Goal: Information Seeking & Learning: Learn about a topic

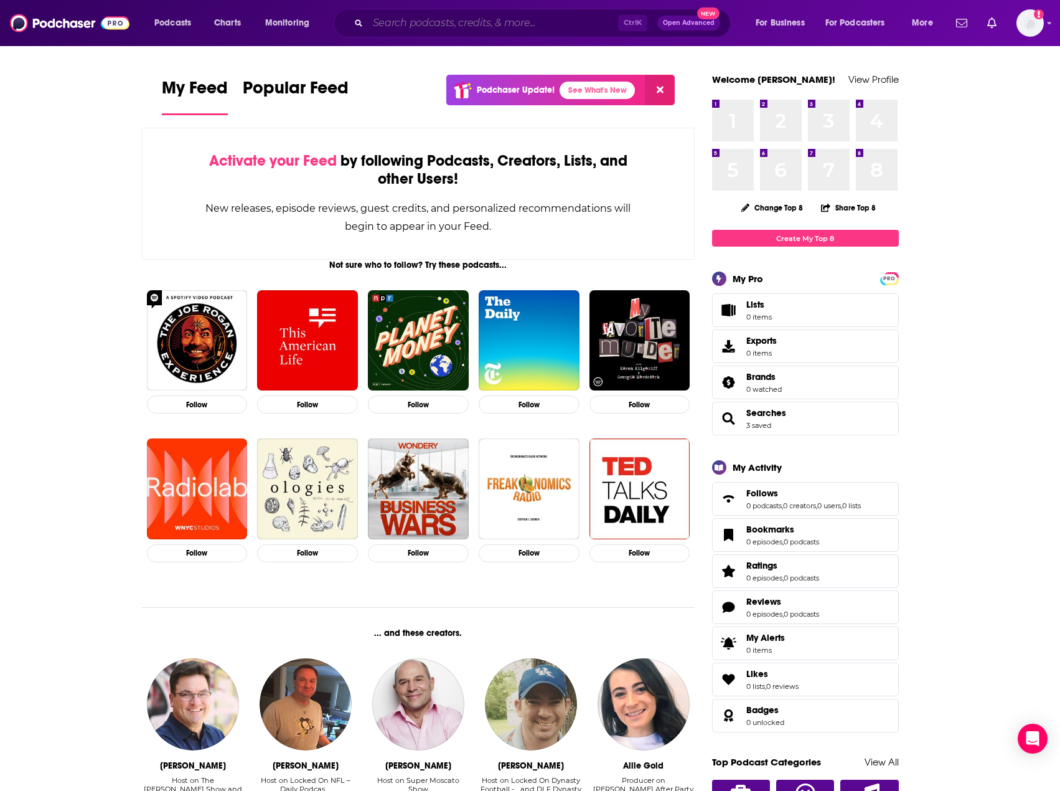
click at [504, 23] on input "Search podcasts, credits, & more..." at bounding box center [493, 23] width 250 height 20
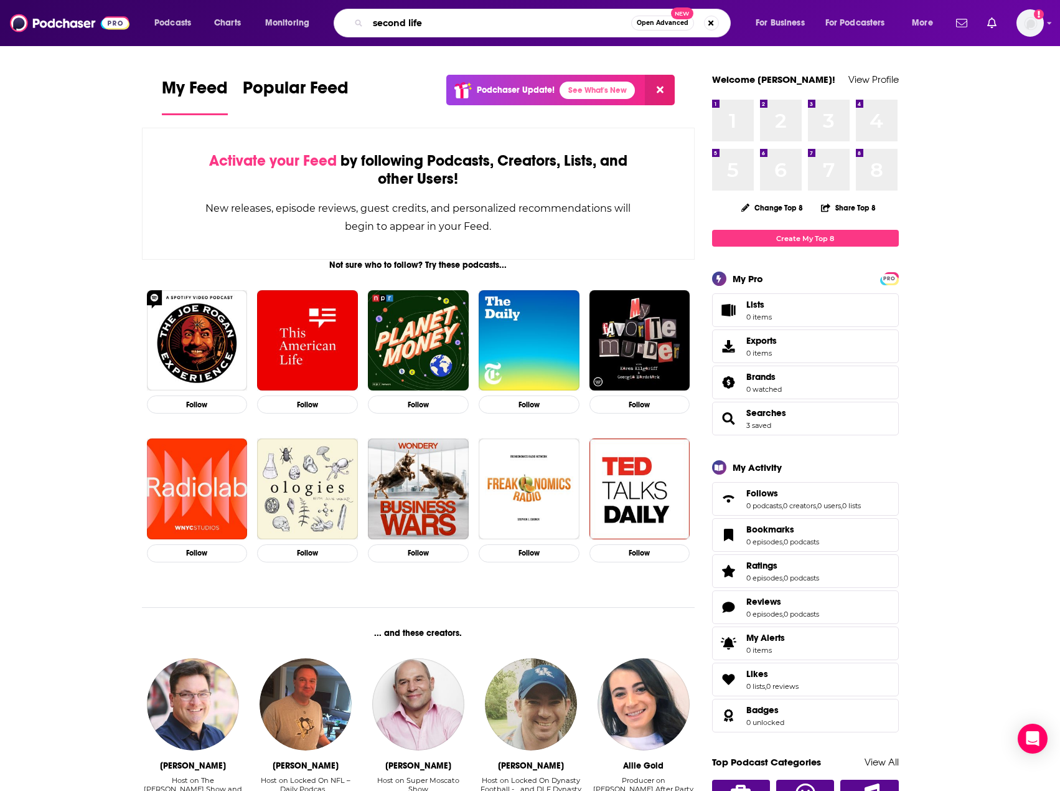
type input "second life"
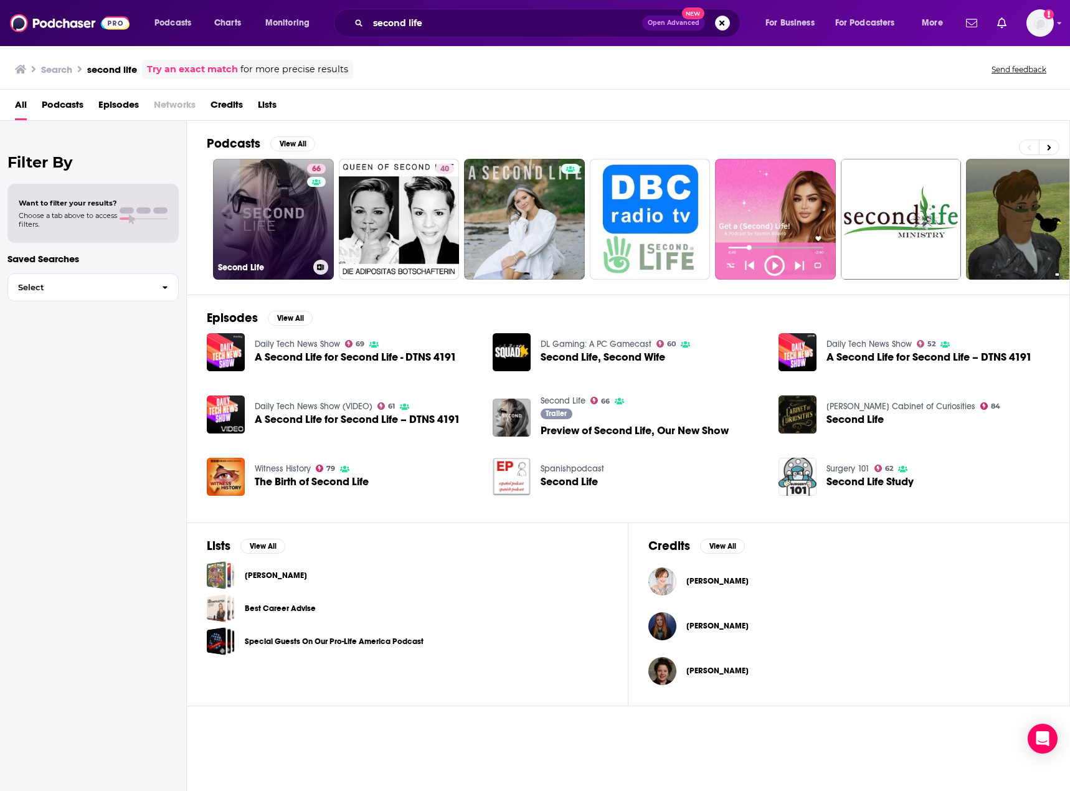
click at [272, 237] on link "66 Second Life" at bounding box center [273, 219] width 121 height 121
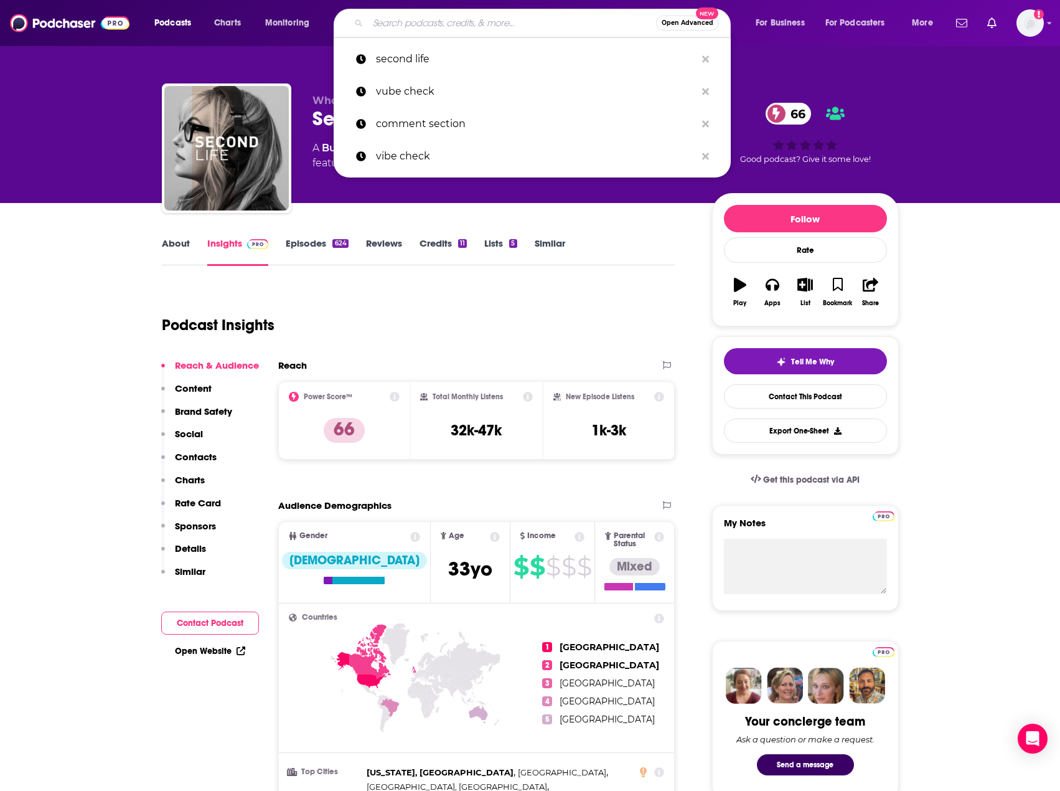
click at [430, 15] on input "Search podcasts, credits, & more..." at bounding box center [512, 23] width 288 height 20
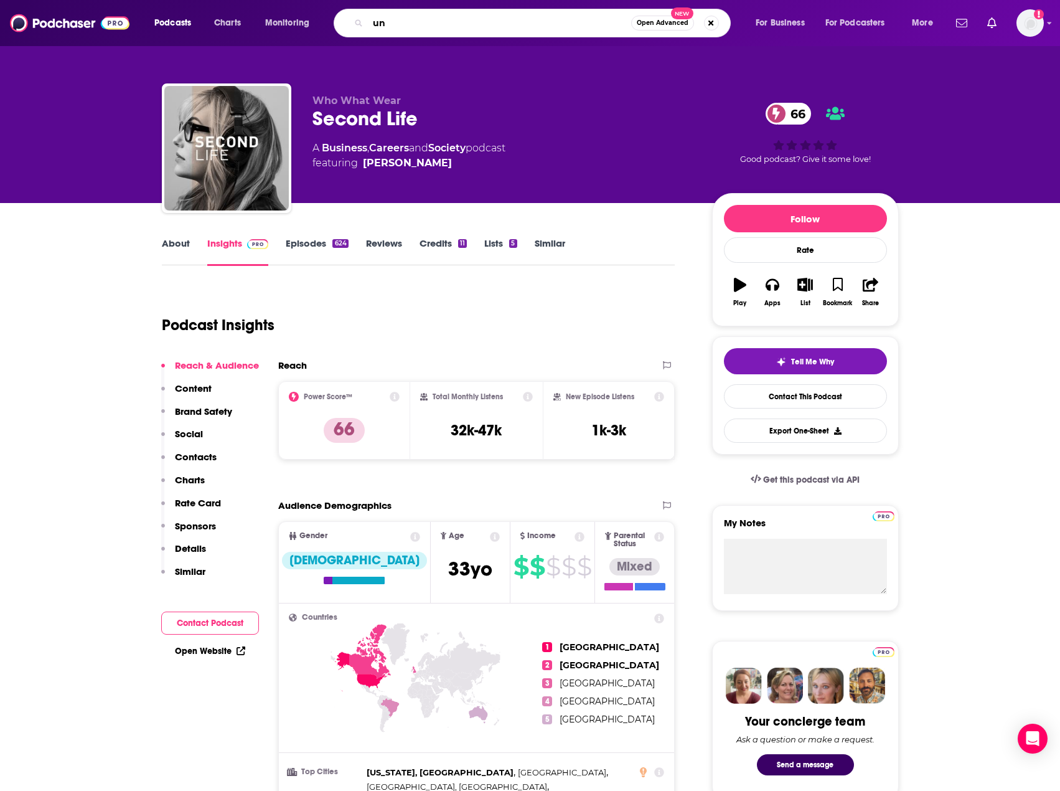
type input "u"
type input "every outfit"
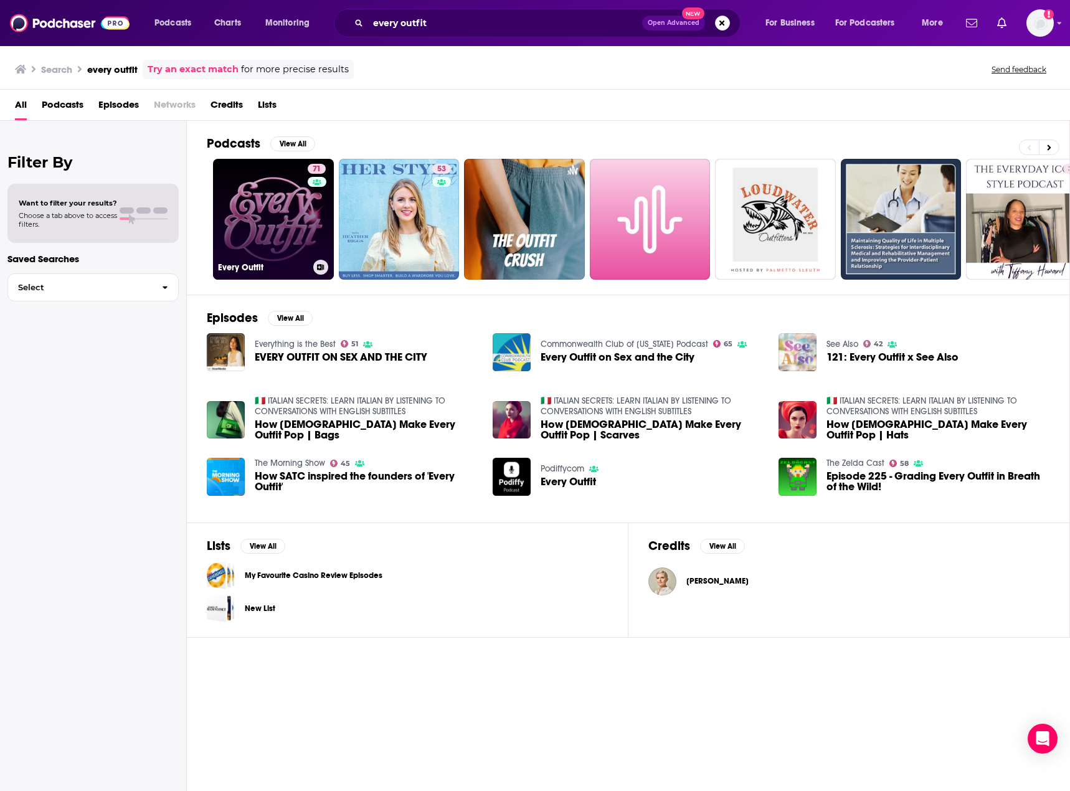
click at [281, 225] on link "71 Every Outfit" at bounding box center [273, 219] width 121 height 121
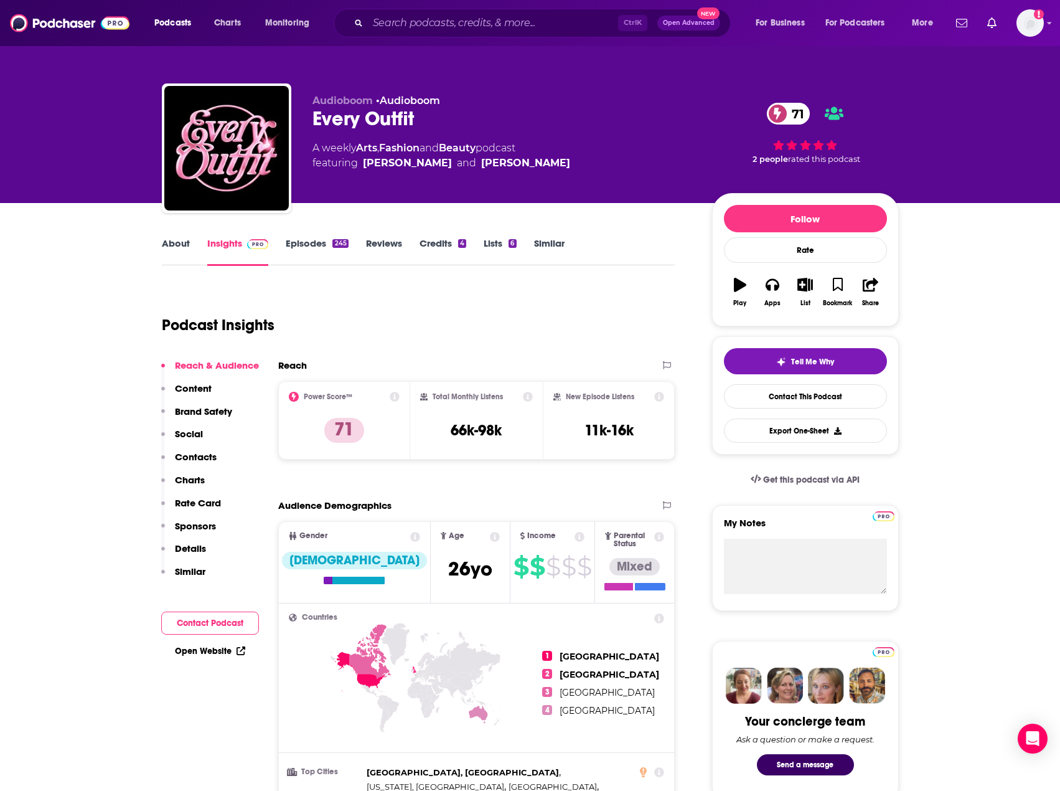
click at [186, 246] on link "About" at bounding box center [176, 251] width 28 height 29
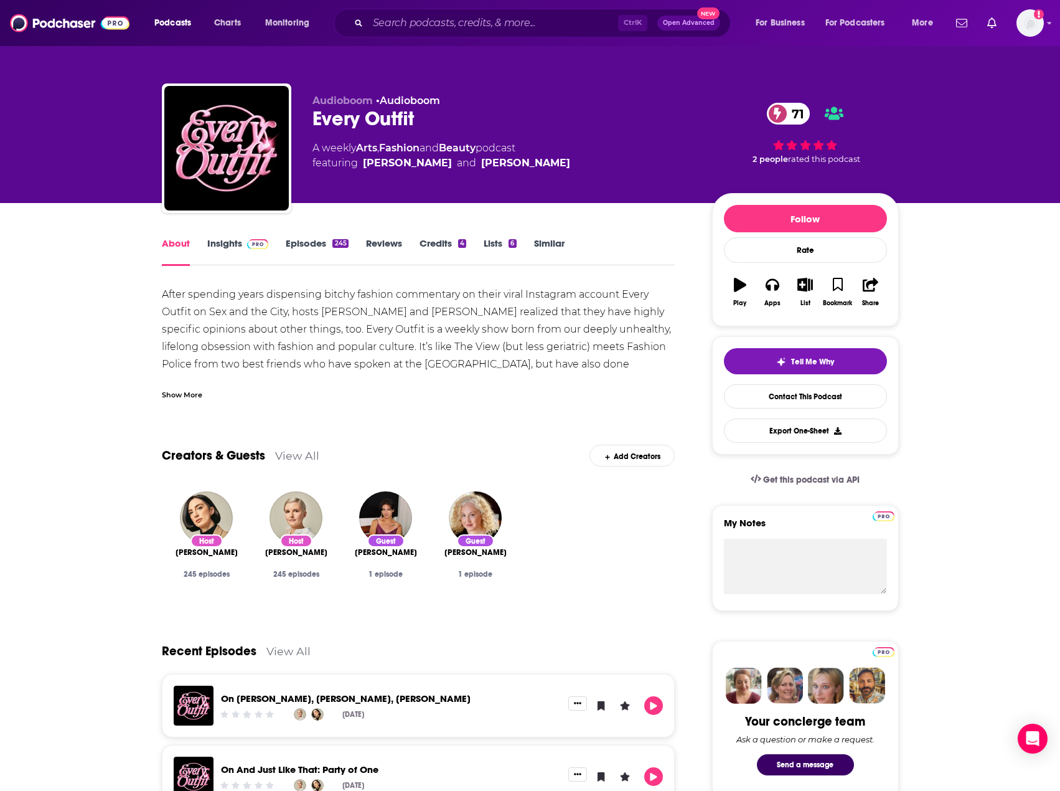
click at [257, 242] on img at bounding box center [258, 244] width 22 height 10
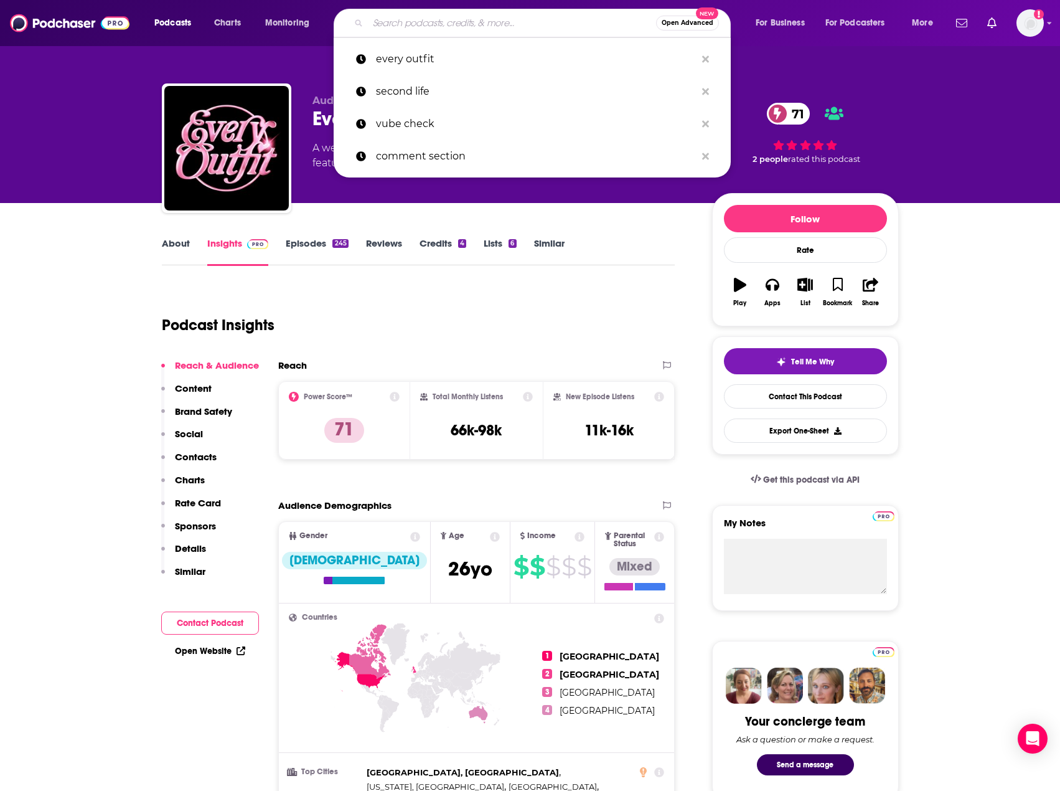
click at [398, 26] on input "Search podcasts, credits, & more..." at bounding box center [512, 23] width 288 height 20
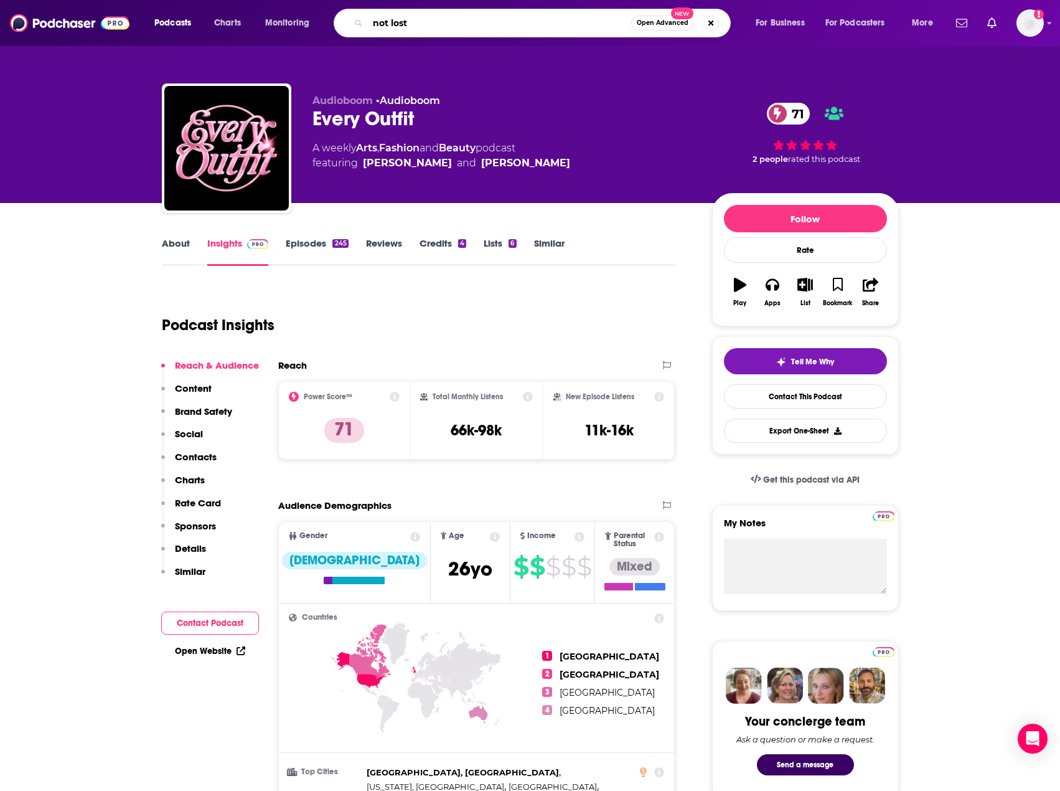
type input "not lost"
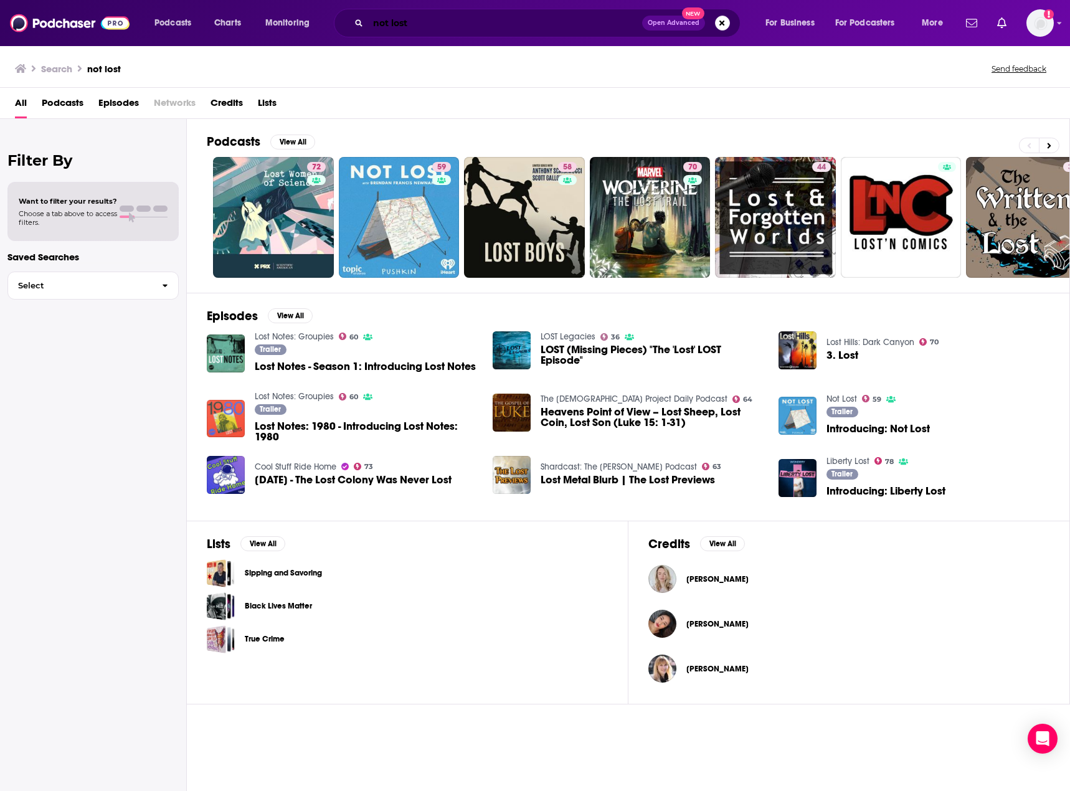
click at [424, 24] on input "not lost" at bounding box center [505, 23] width 274 height 20
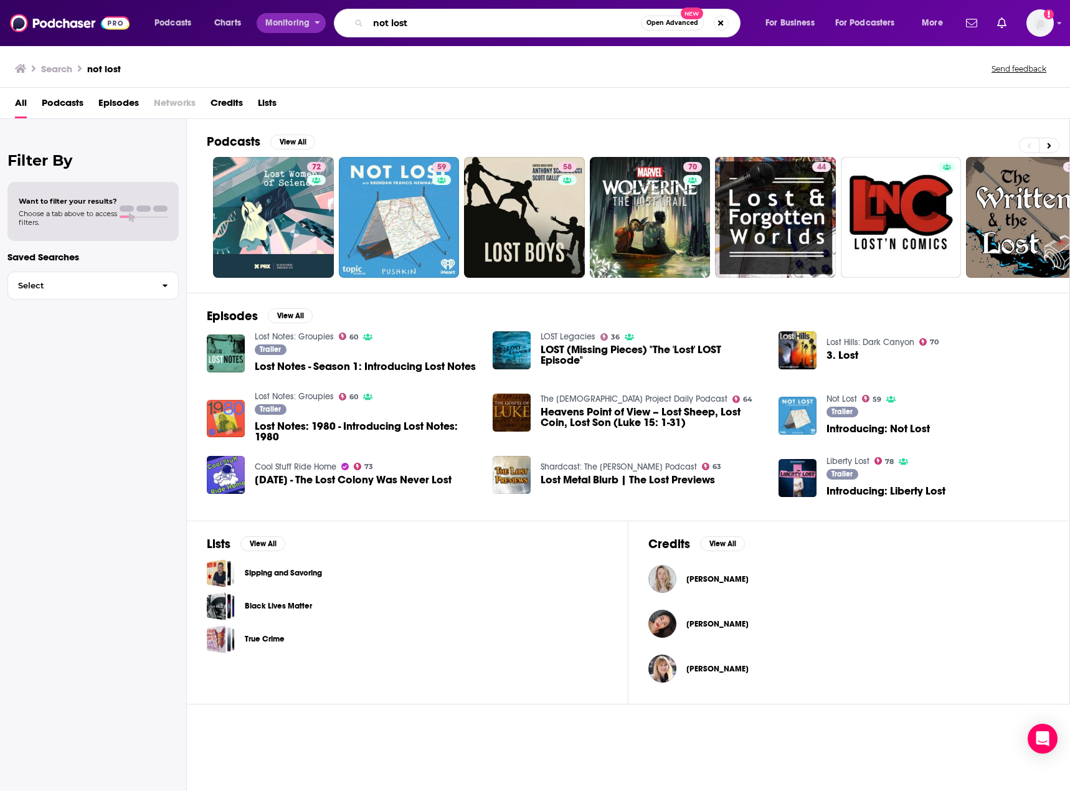
drag, startPoint x: 304, startPoint y: 27, endPoint x: 276, endPoint y: 37, distance: 29.5
click at [274, 31] on div "Podcasts Charts Monitoring not lost Open Advanced New For Business For Podcaste…" at bounding box center [550, 23] width 809 height 29
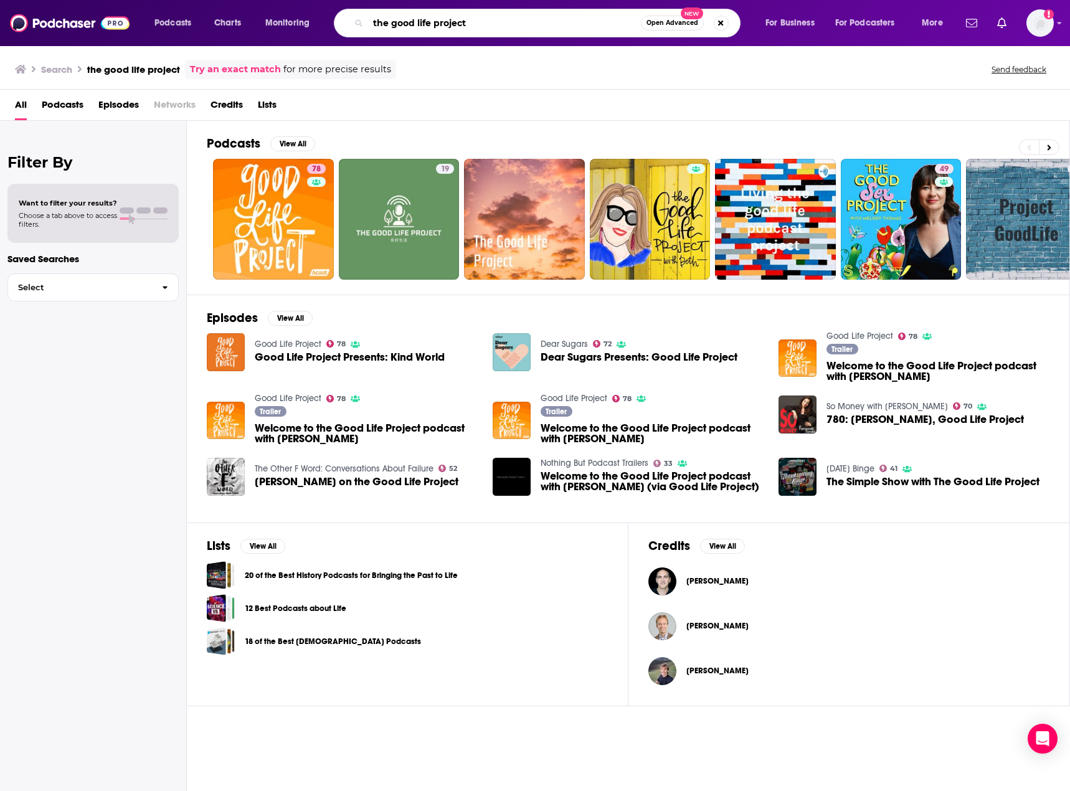
click at [459, 25] on input "the good life project" at bounding box center [504, 23] width 273 height 20
drag, startPoint x: 308, startPoint y: 22, endPoint x: 245, endPoint y: 25, distance: 63.0
click at [245, 25] on div "Podcasts Charts Monitoring the good life project Open Advanced New For Business…" at bounding box center [550, 23] width 809 height 29
type input "i"
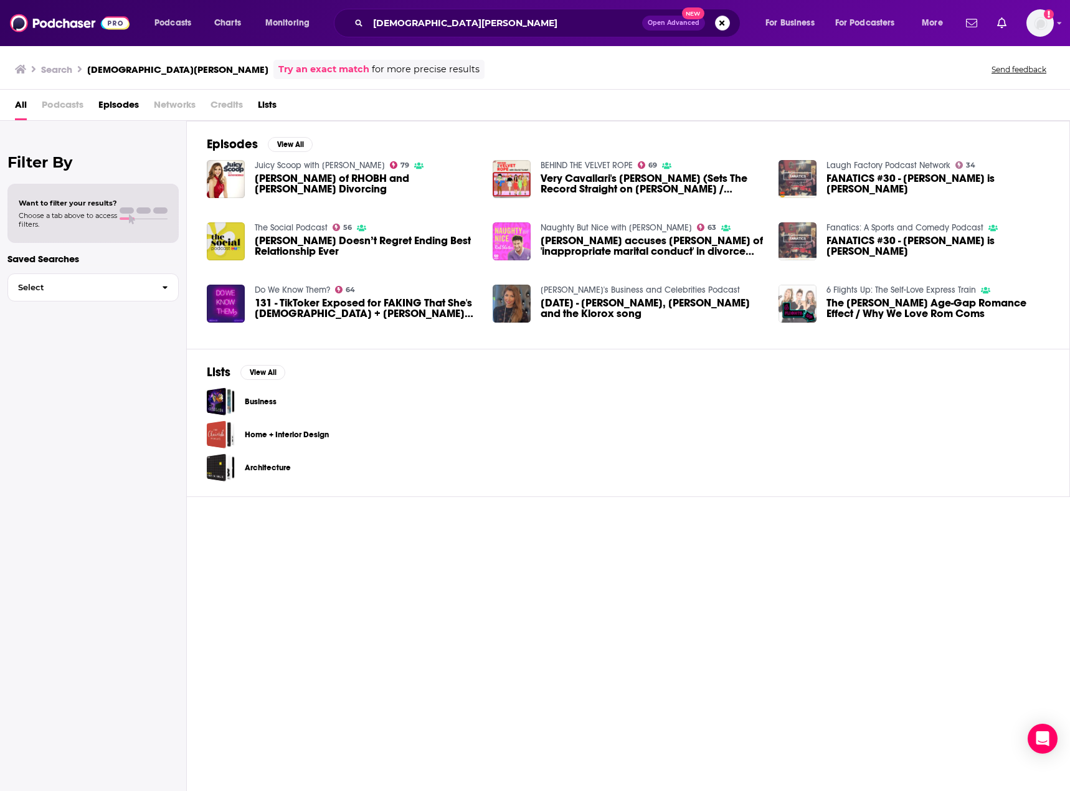
click at [62, 103] on span "Podcasts" at bounding box center [63, 108] width 42 height 26
click at [67, 109] on span "Podcasts" at bounding box center [63, 108] width 42 height 26
drag, startPoint x: 412, startPoint y: 25, endPoint x: 467, endPoint y: 24, distance: 54.8
click at [413, 25] on input "[DEMOGRAPHIC_DATA][PERSON_NAME]" at bounding box center [505, 23] width 274 height 20
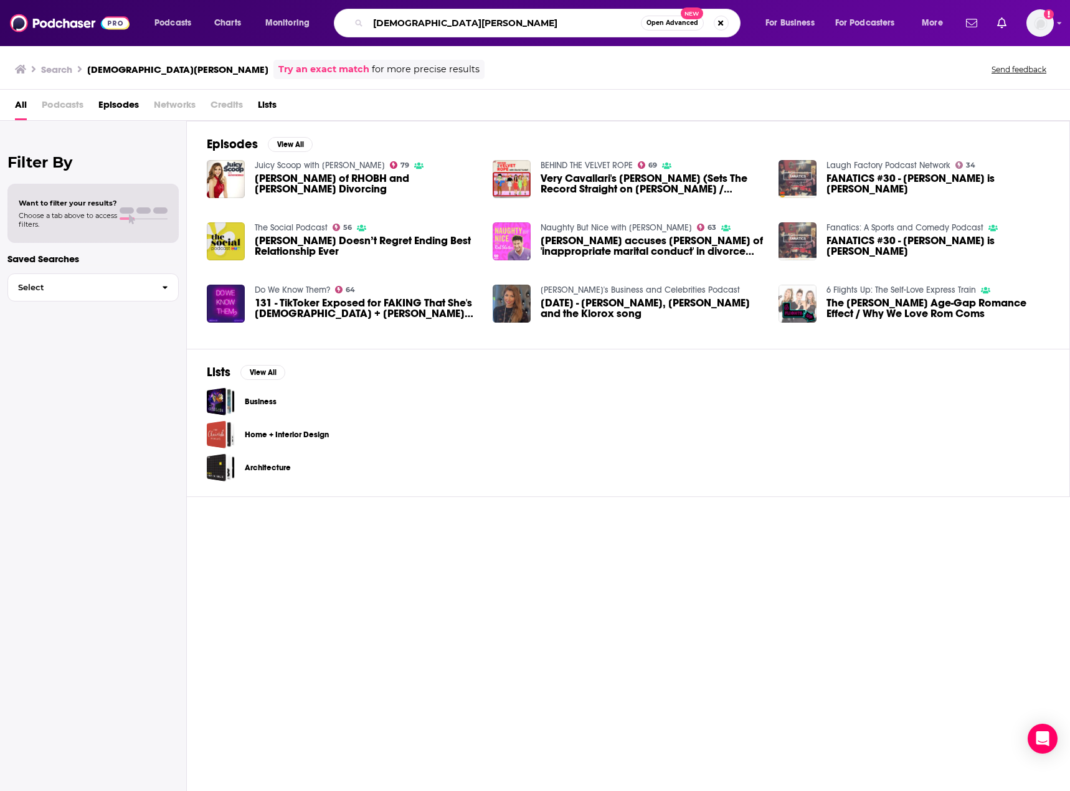
drag, startPoint x: 456, startPoint y: 22, endPoint x: 339, endPoint y: 21, distance: 117.7
click at [339, 21] on div "[DEMOGRAPHIC_DATA][PERSON_NAME] Open Advanced New" at bounding box center [537, 23] width 407 height 29
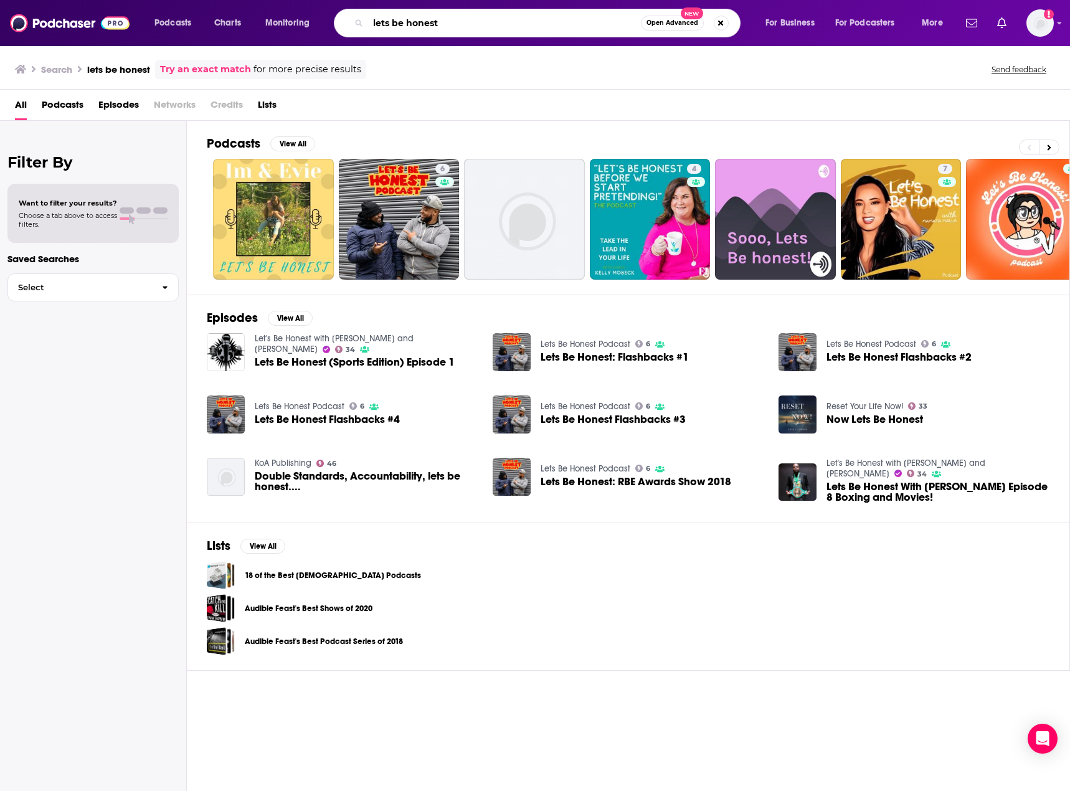
click at [440, 17] on input "lets be honest" at bounding box center [504, 23] width 273 height 20
drag, startPoint x: 436, startPoint y: 19, endPoint x: 210, endPoint y: 19, distance: 226.0
click at [211, 19] on div "Podcasts Charts Monitoring lets be honest Open Advanced New For Business For Po…" at bounding box center [550, 23] width 809 height 29
type input "where should we begin"
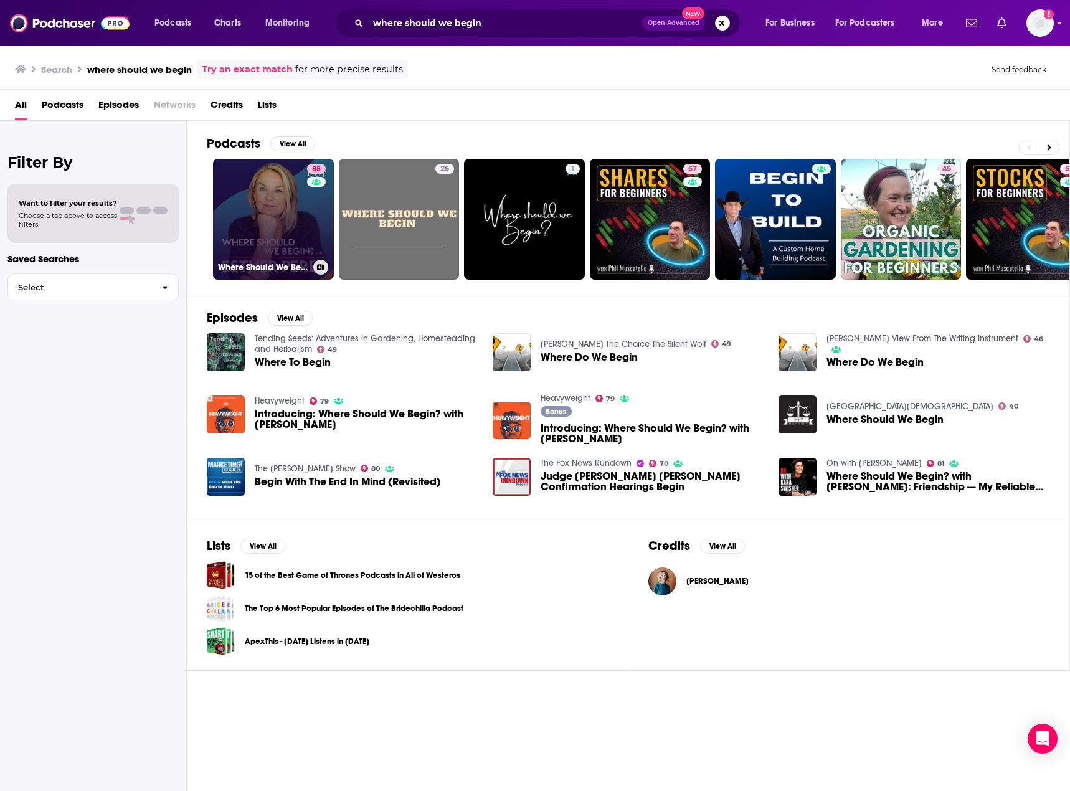
click at [257, 224] on link "88 Where Should We Begin? with [PERSON_NAME]" at bounding box center [273, 219] width 121 height 121
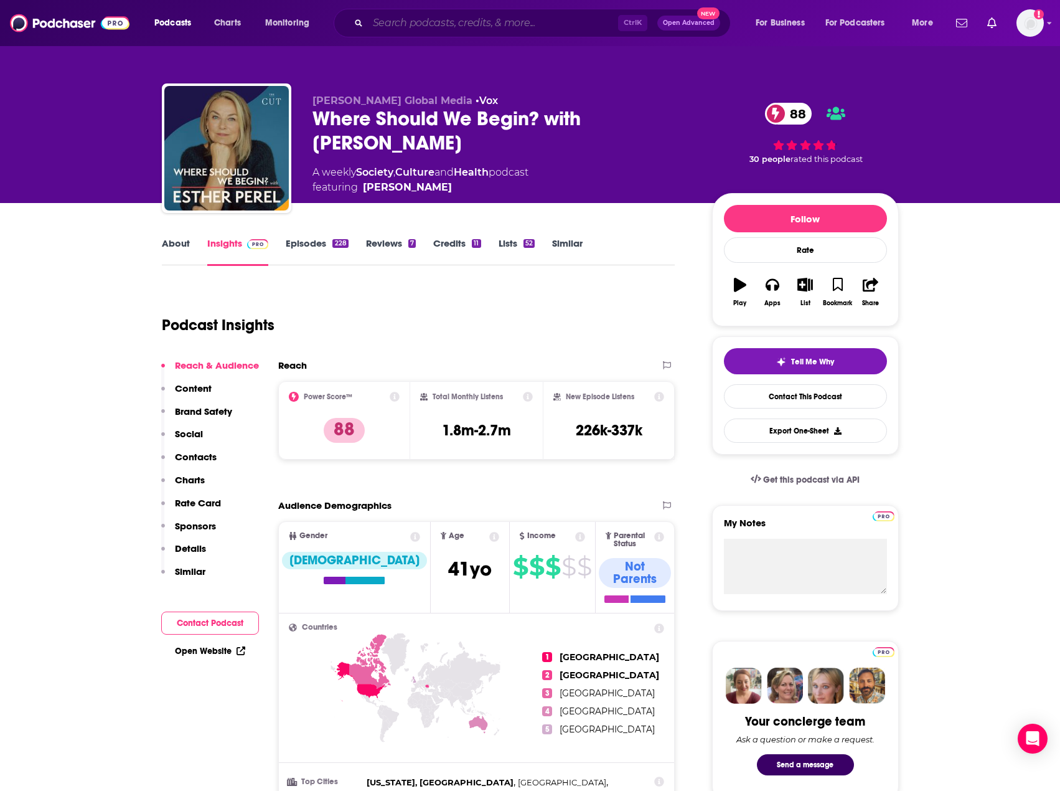
click at [458, 21] on input "Search podcasts, credits, & more..." at bounding box center [493, 23] width 250 height 20
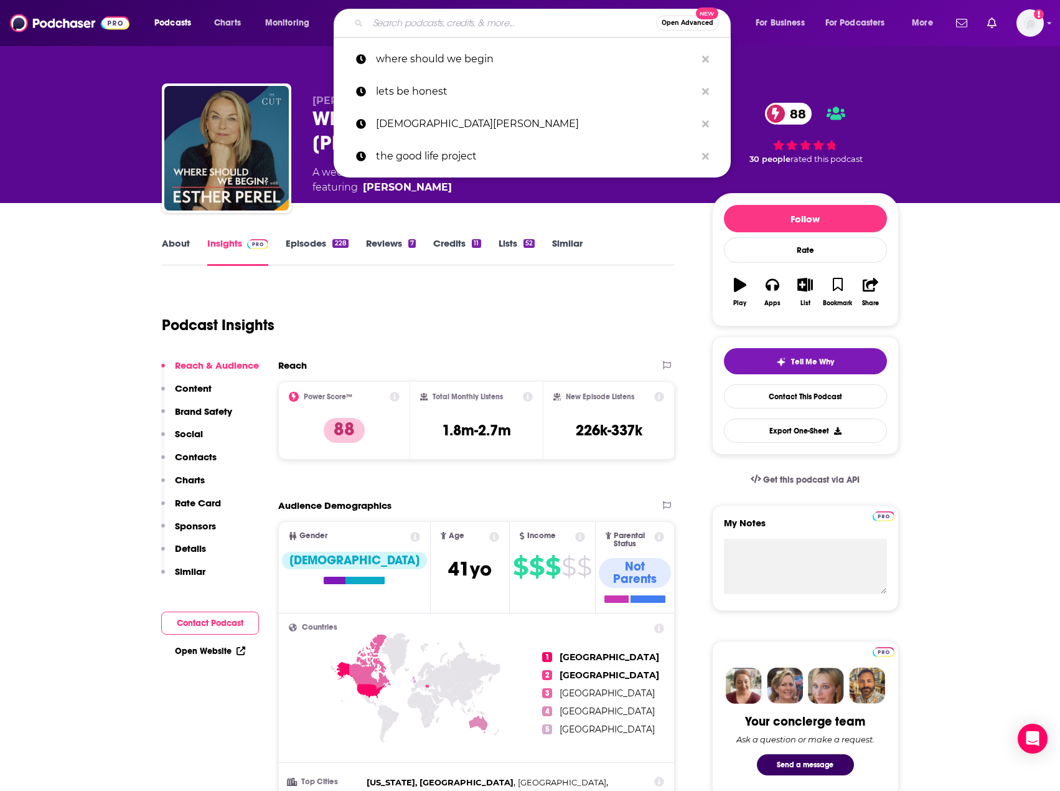
type input "o"
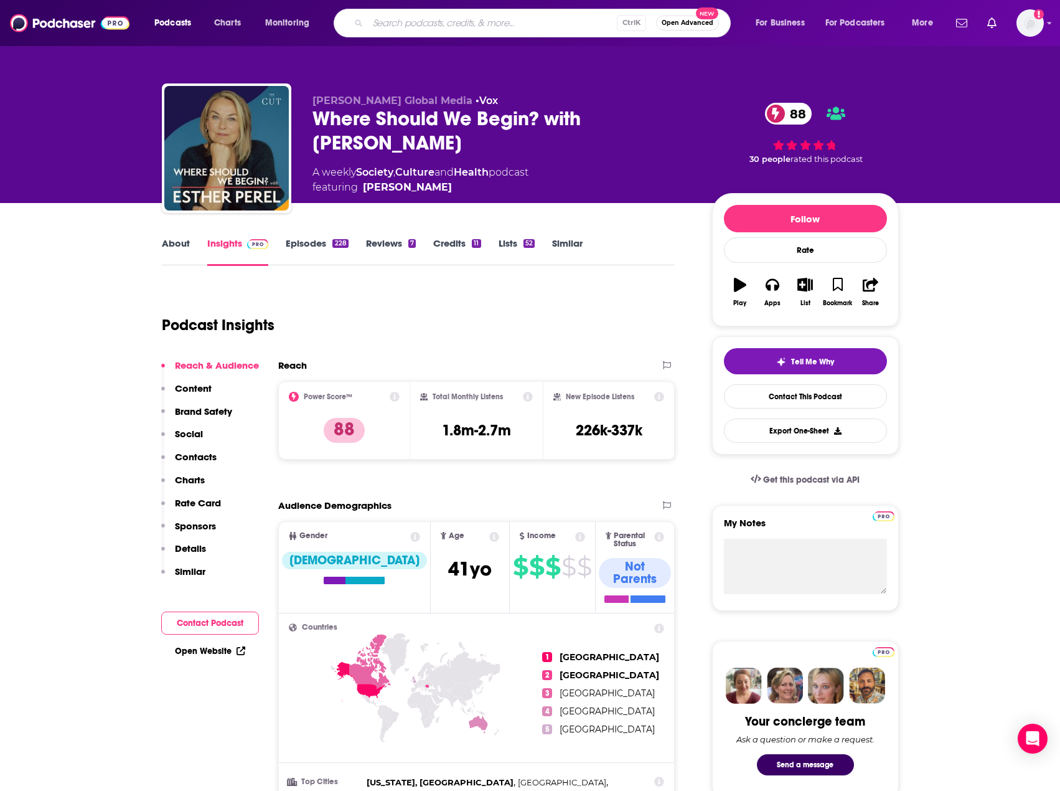
click at [489, 537] on icon at bounding box center [494, 537] width 10 height 10
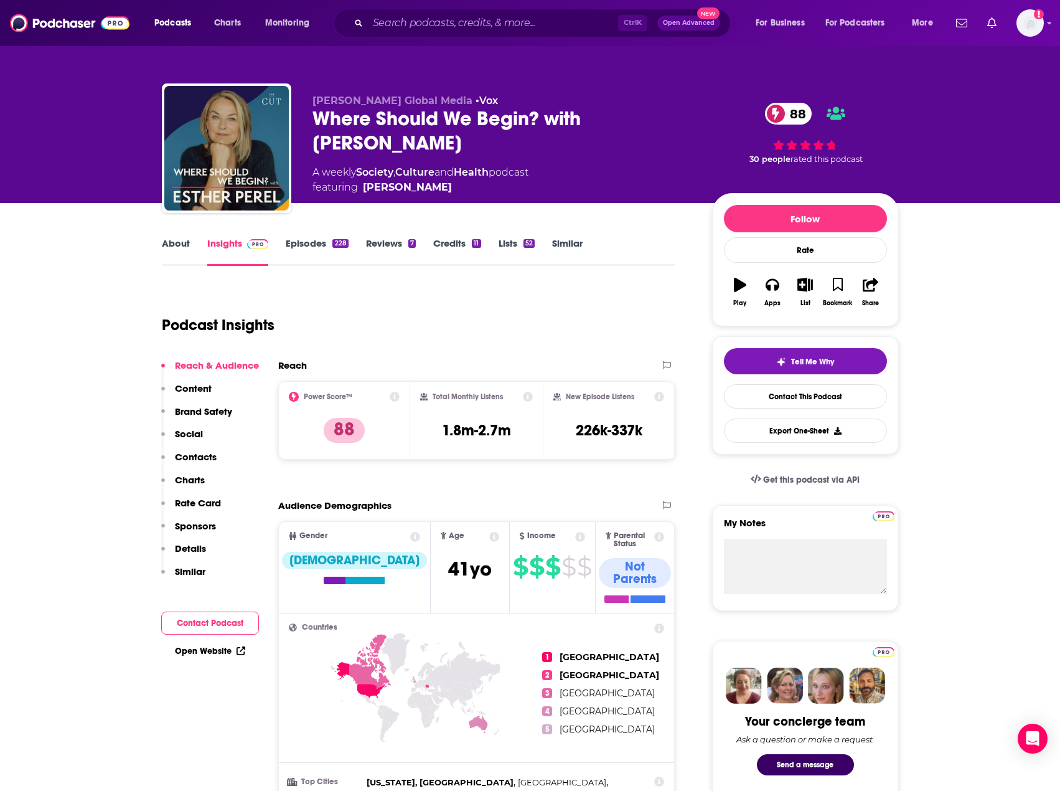
click at [461, 348] on div "Podcast Insights" at bounding box center [414, 318] width 504 height 64
click at [462, 35] on div "Ctrl K Open Advanced New" at bounding box center [532, 23] width 397 height 29
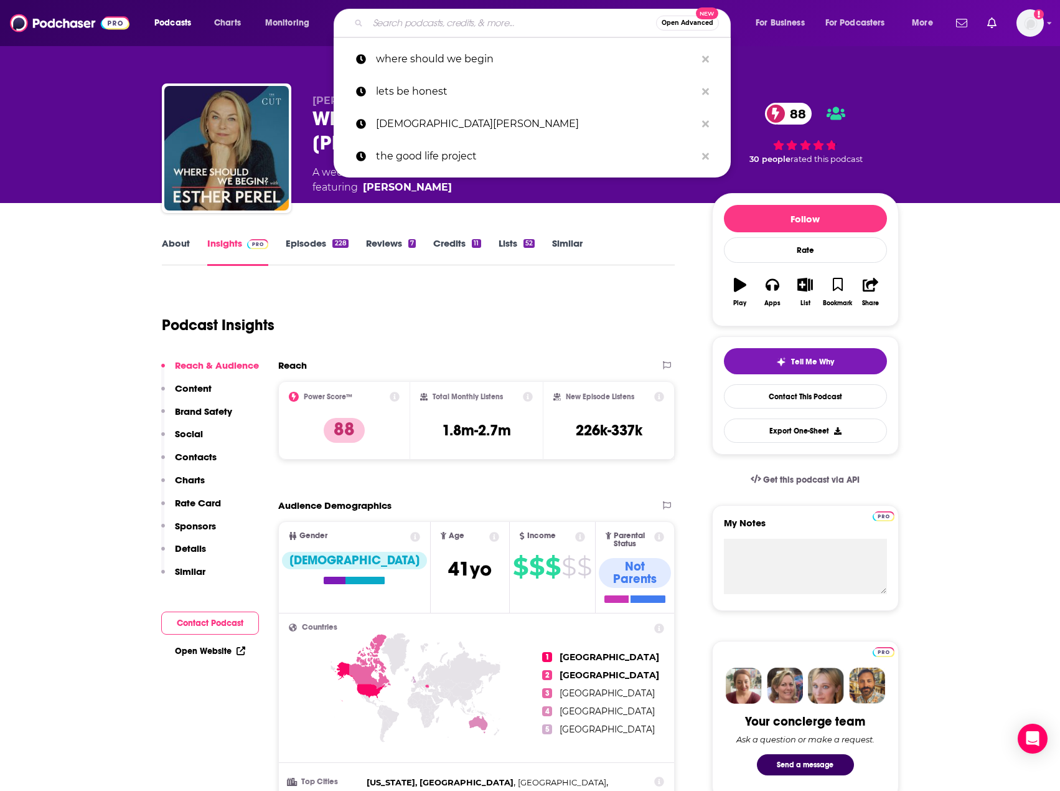
click at [463, 22] on input "Search podcasts, credits, & more..." at bounding box center [512, 23] width 288 height 20
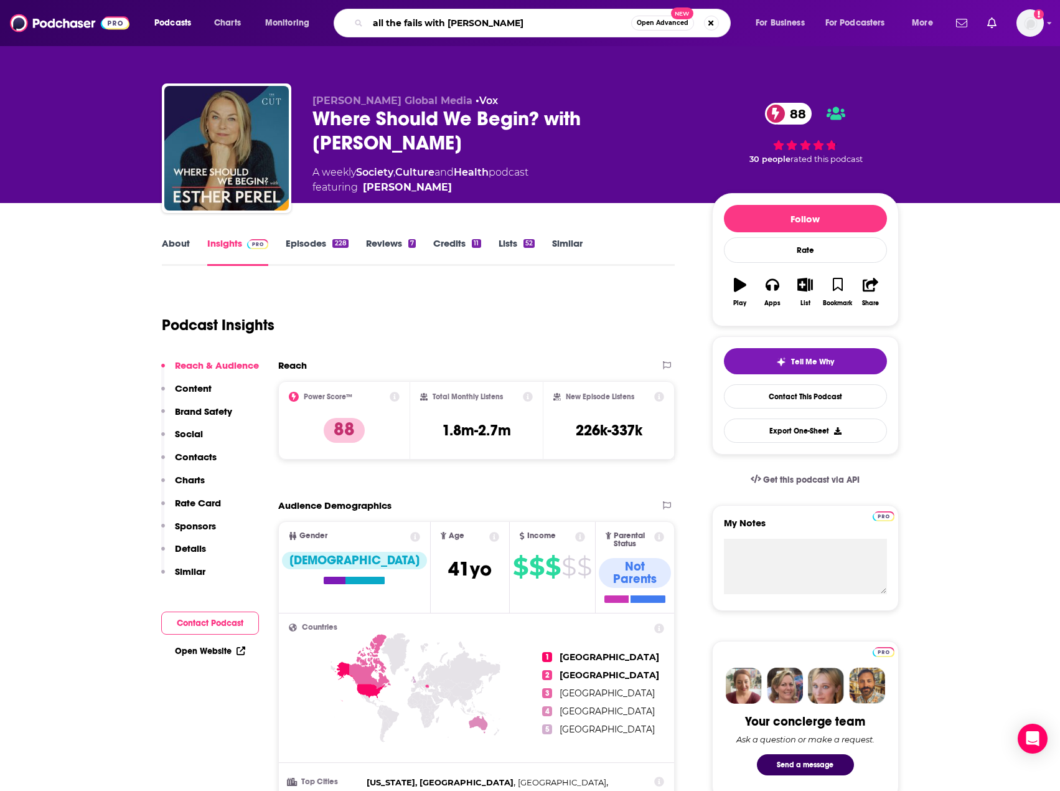
type input "all the fails with [PERSON_NAME]"
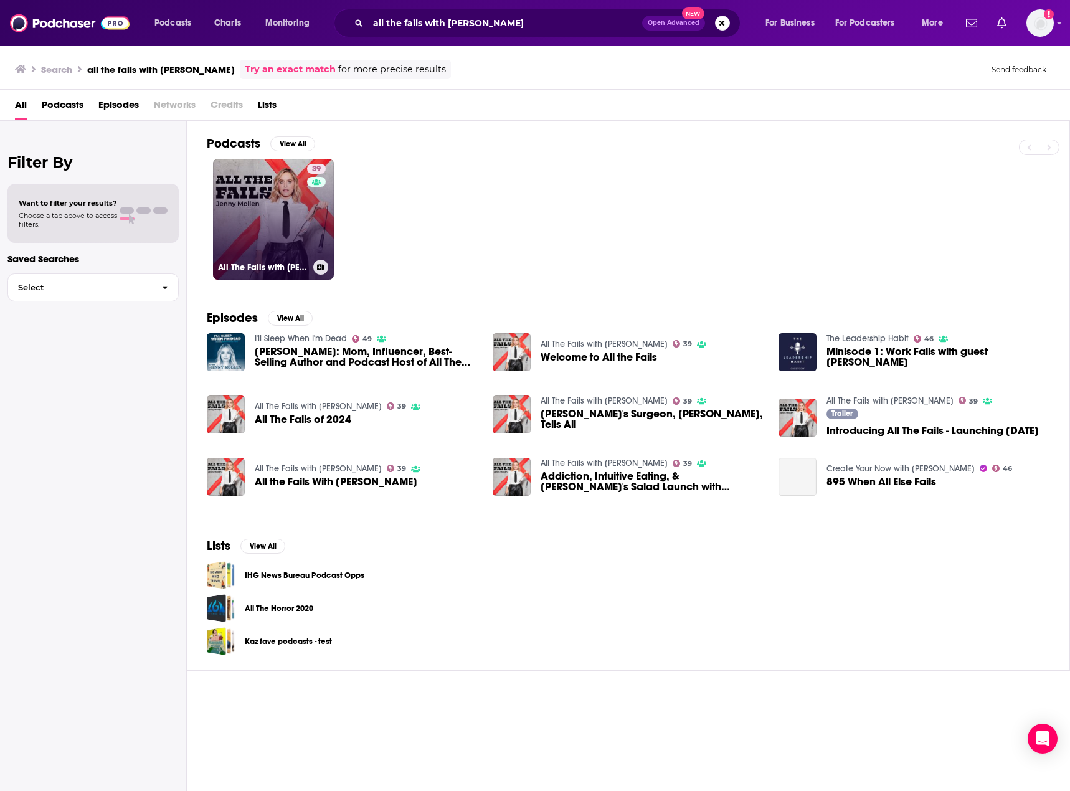
click at [297, 219] on link "39 All The Fails with [PERSON_NAME]" at bounding box center [273, 219] width 121 height 121
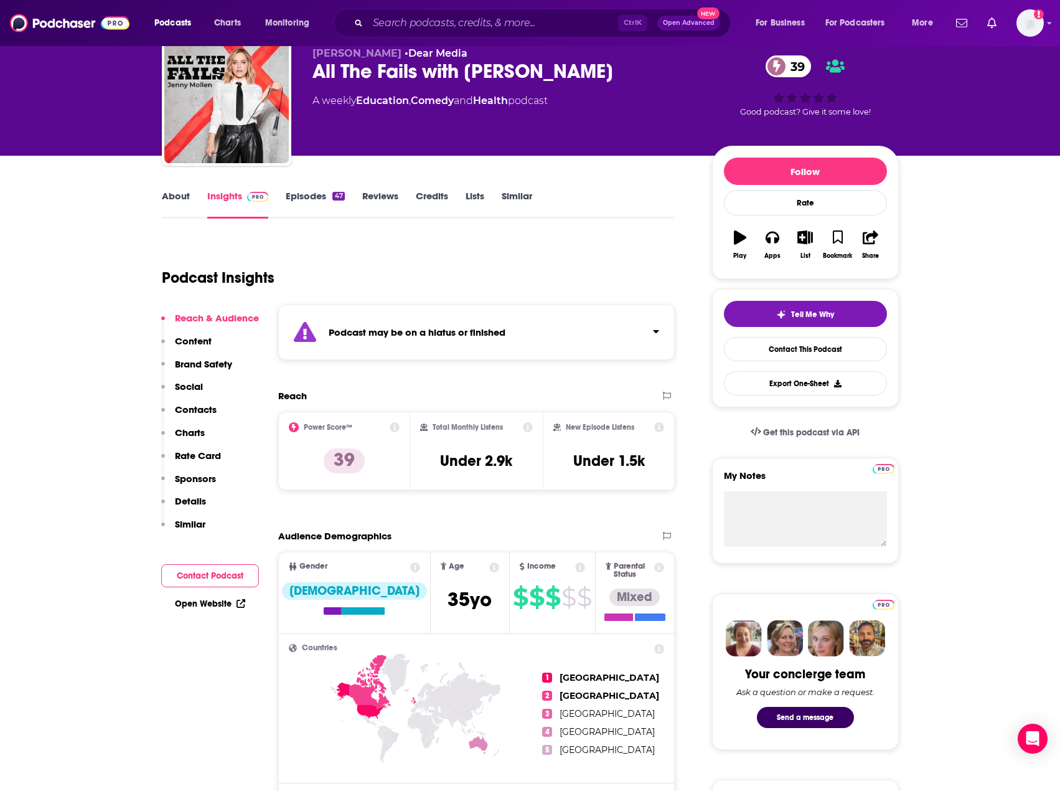
scroll to position [125, 0]
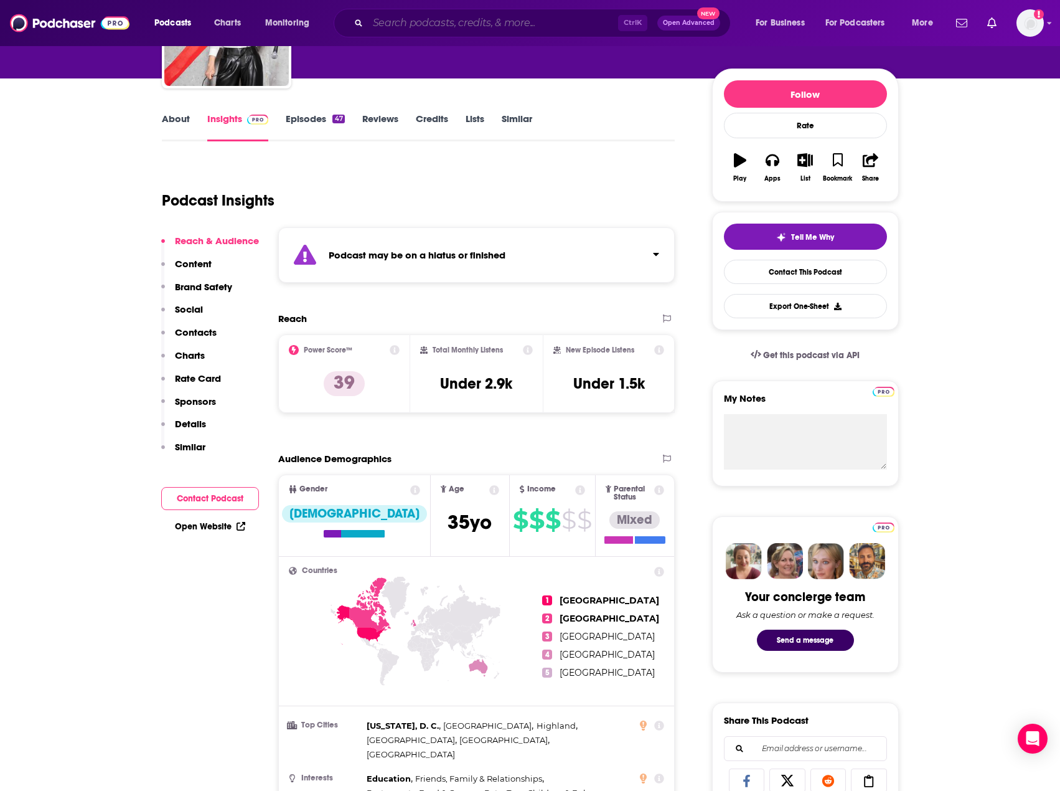
click at [413, 27] on input "Search podcasts, credits, & more..." at bounding box center [493, 23] width 250 height 20
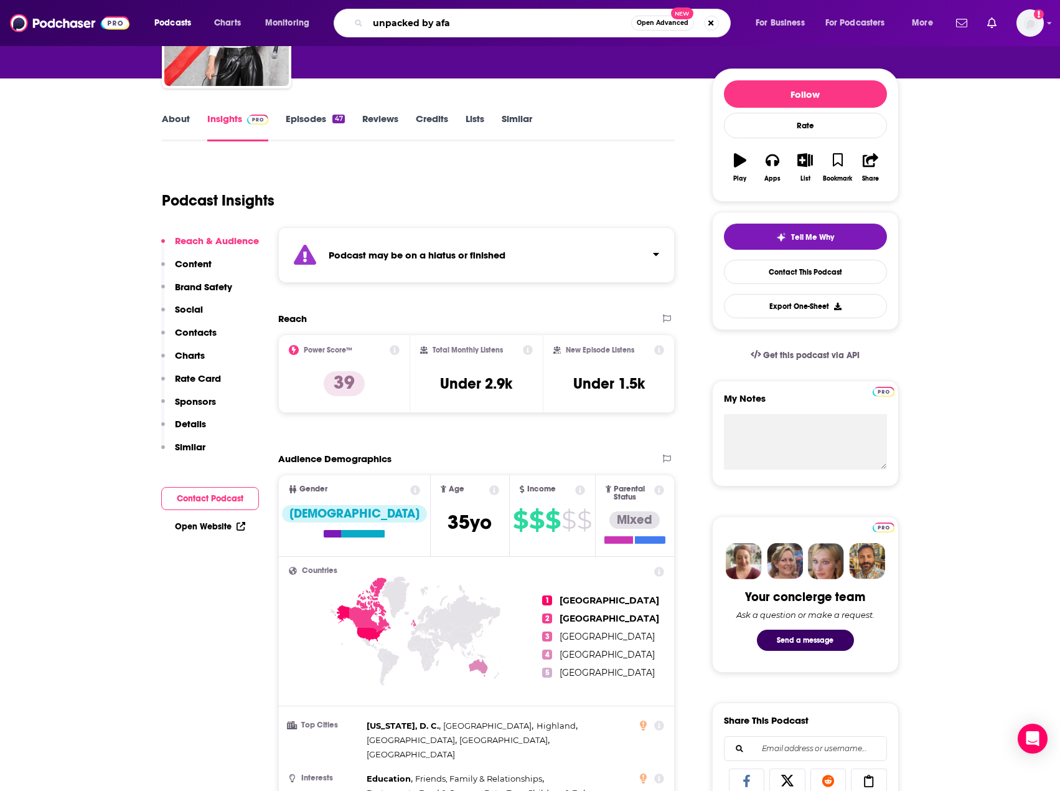
type input "unpacked by afar"
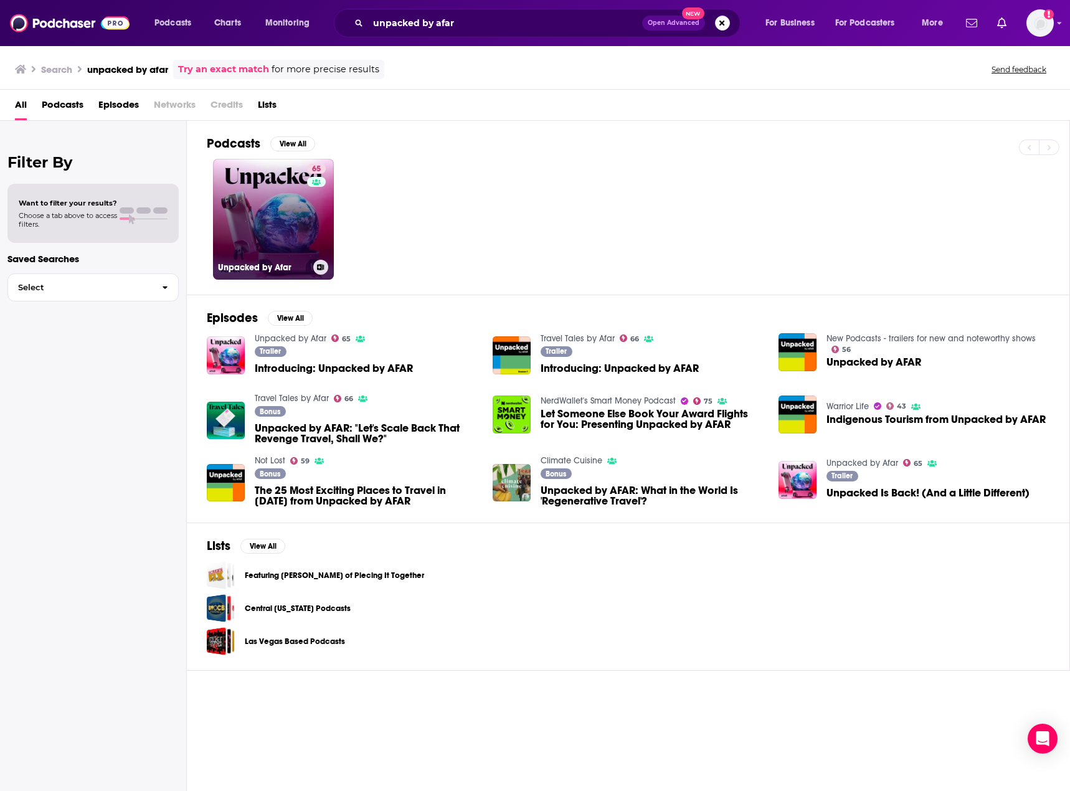
click at [293, 232] on link "65 Unpacked by Afar" at bounding box center [273, 219] width 121 height 121
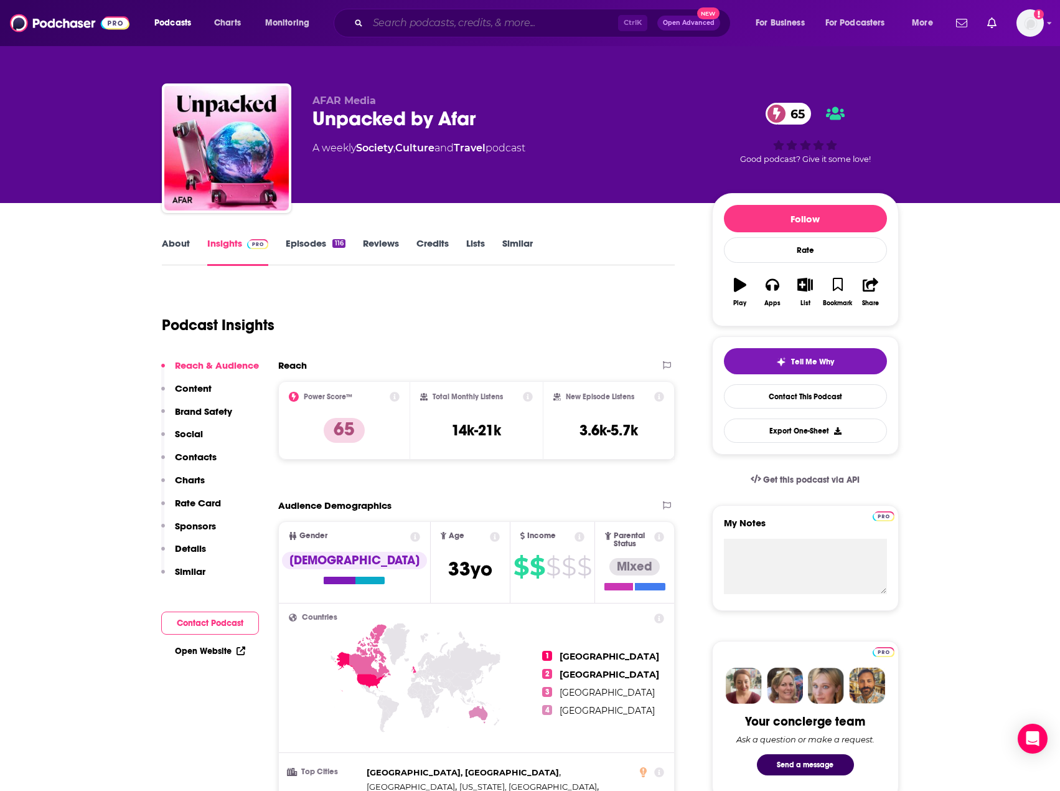
click at [431, 25] on input "Search podcasts, credits, & more..." at bounding box center [493, 23] width 250 height 20
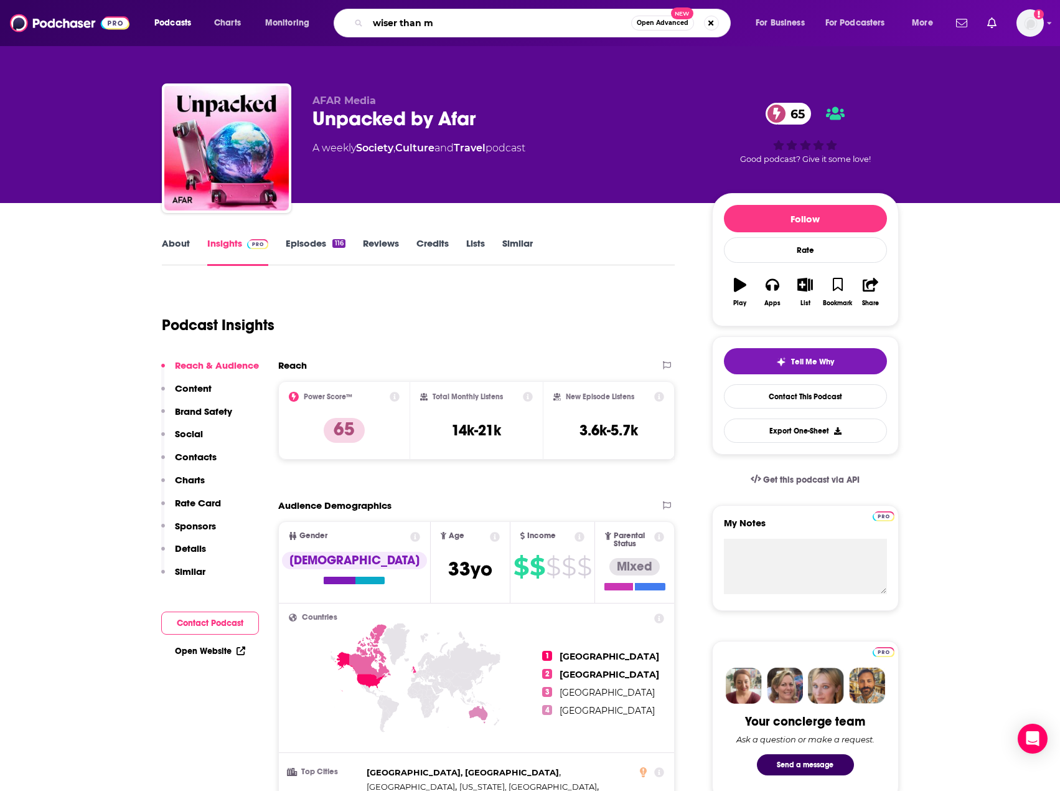
type input "wiser than me"
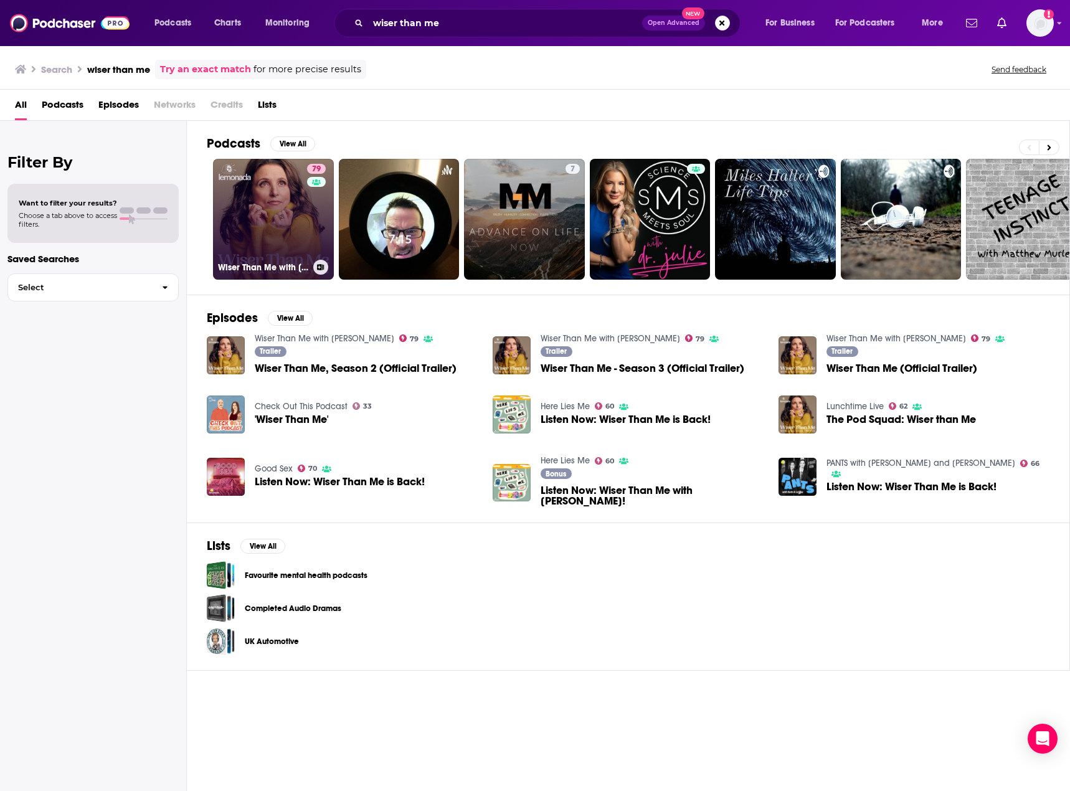
click at [284, 235] on link "79 Wiser Than Me with [PERSON_NAME]" at bounding box center [273, 219] width 121 height 121
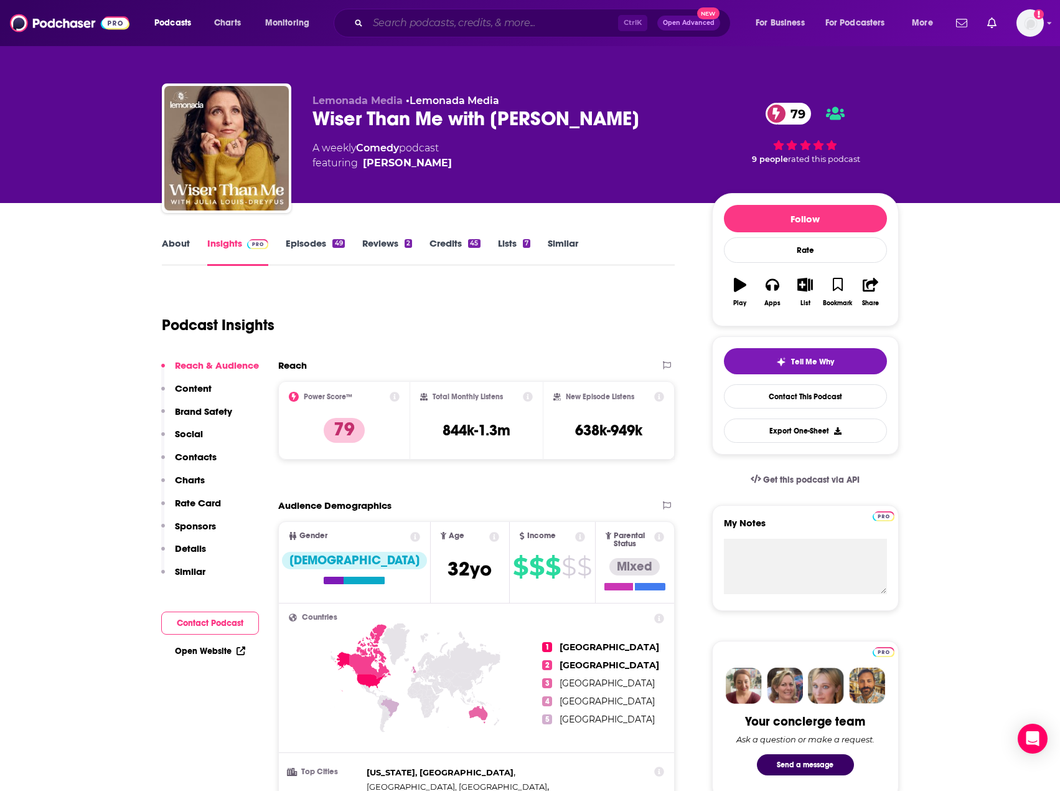
click at [426, 22] on input "Search podcasts, credits, & more..." at bounding box center [493, 23] width 250 height 20
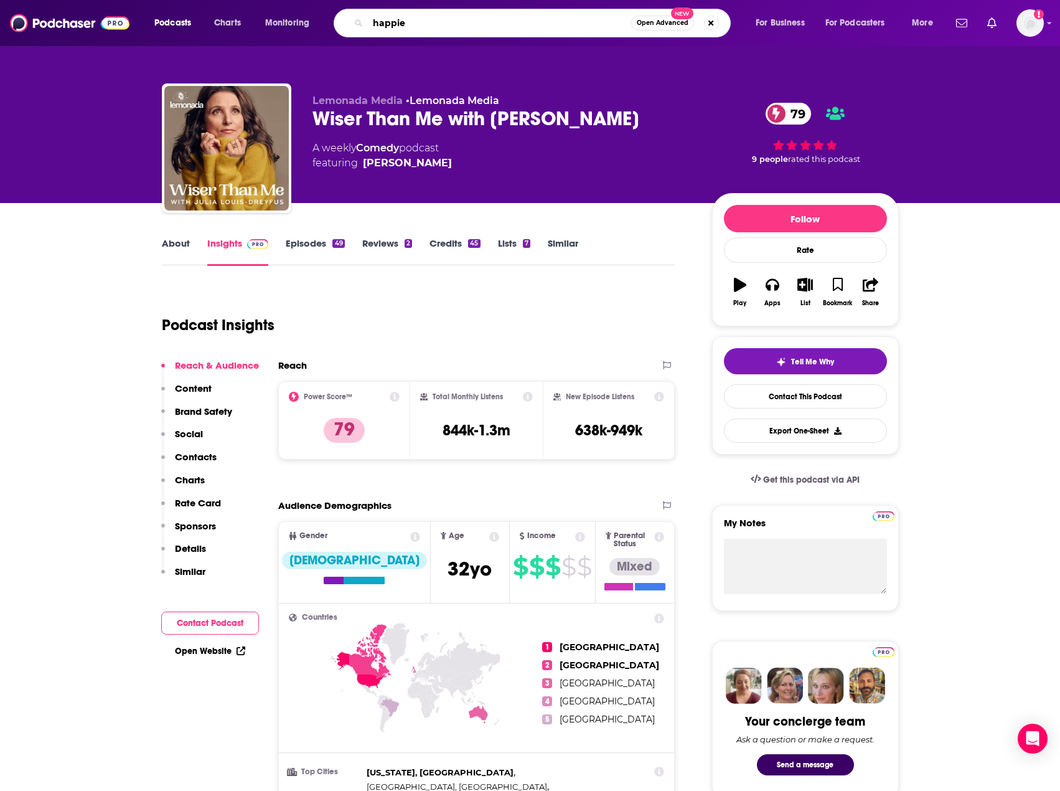
type input "happier"
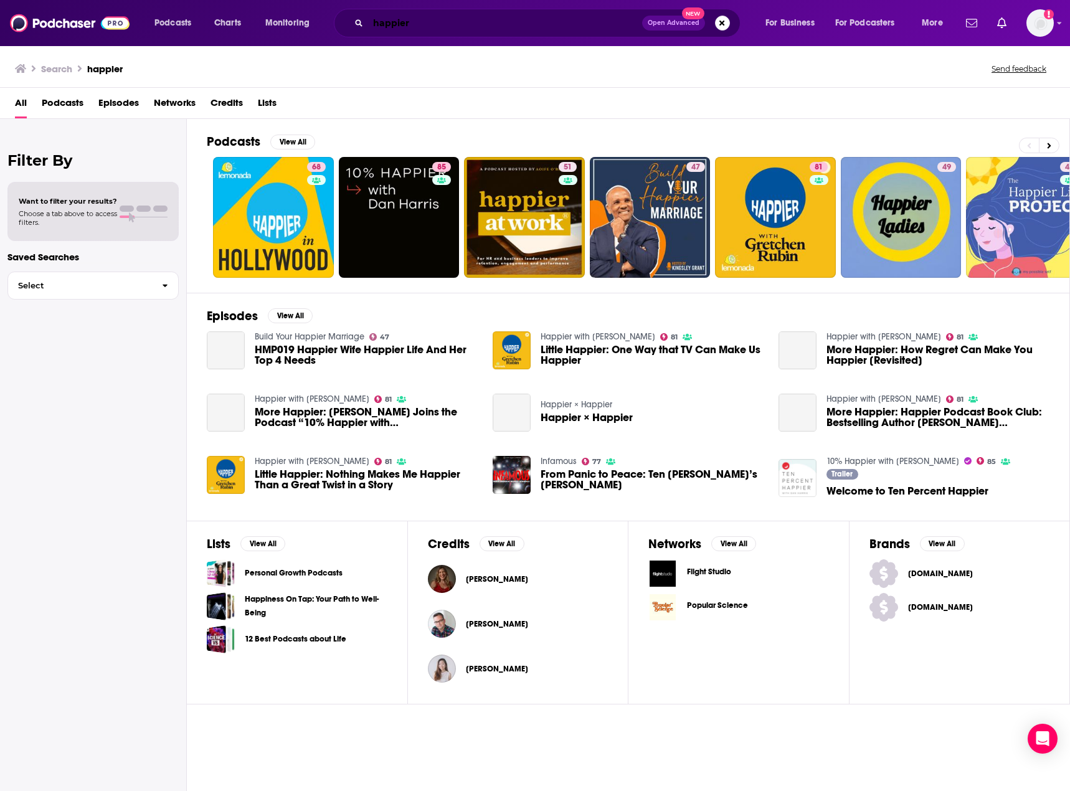
click at [445, 22] on input "happier" at bounding box center [505, 23] width 274 height 20
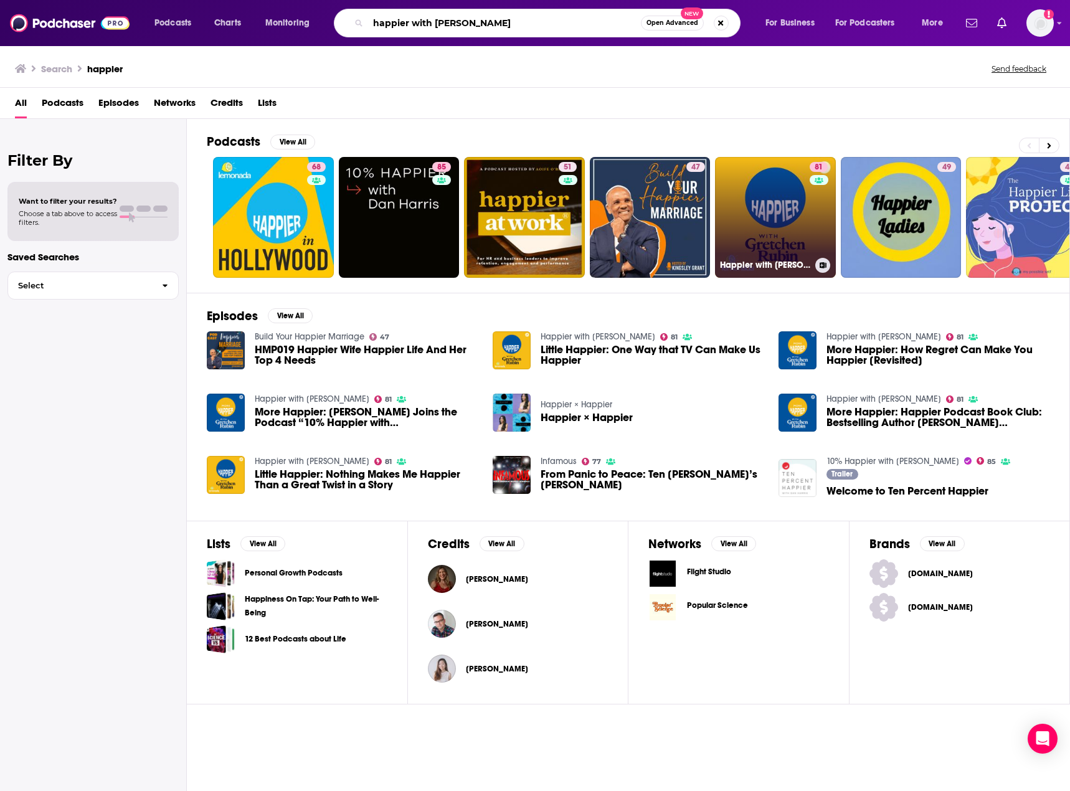
type input "happier with [PERSON_NAME]"
click at [760, 225] on link "81 Happier with [PERSON_NAME]" at bounding box center [775, 217] width 121 height 121
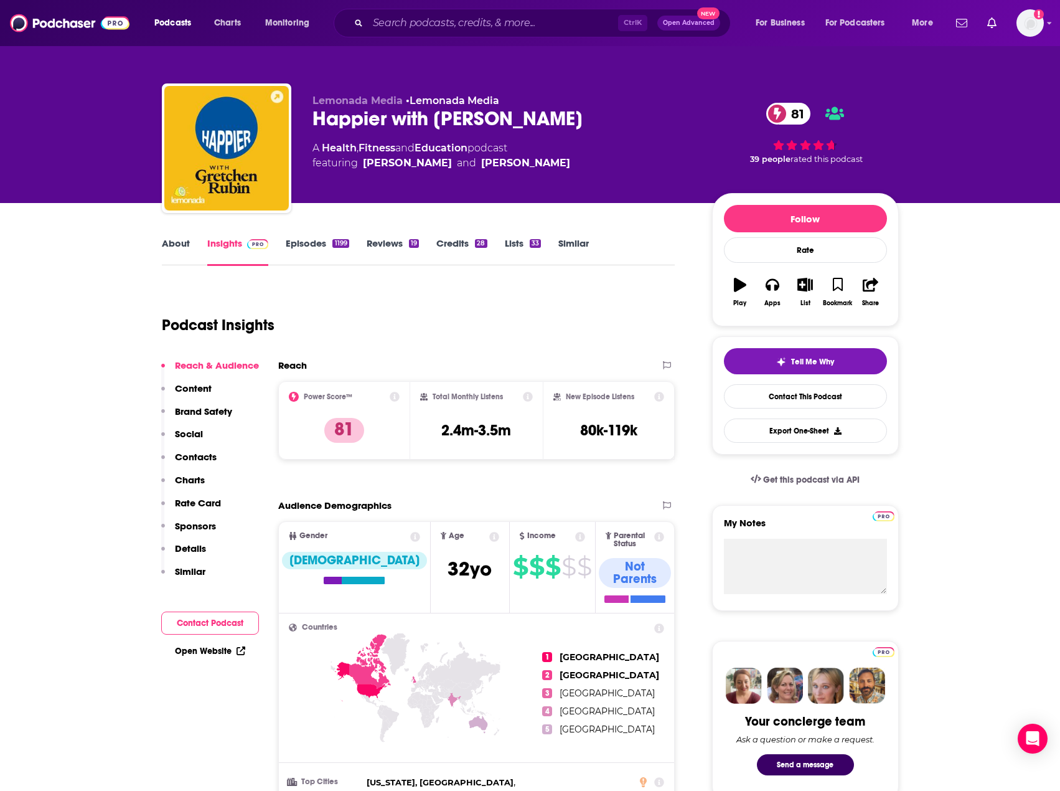
click at [176, 240] on link "About" at bounding box center [176, 251] width 28 height 29
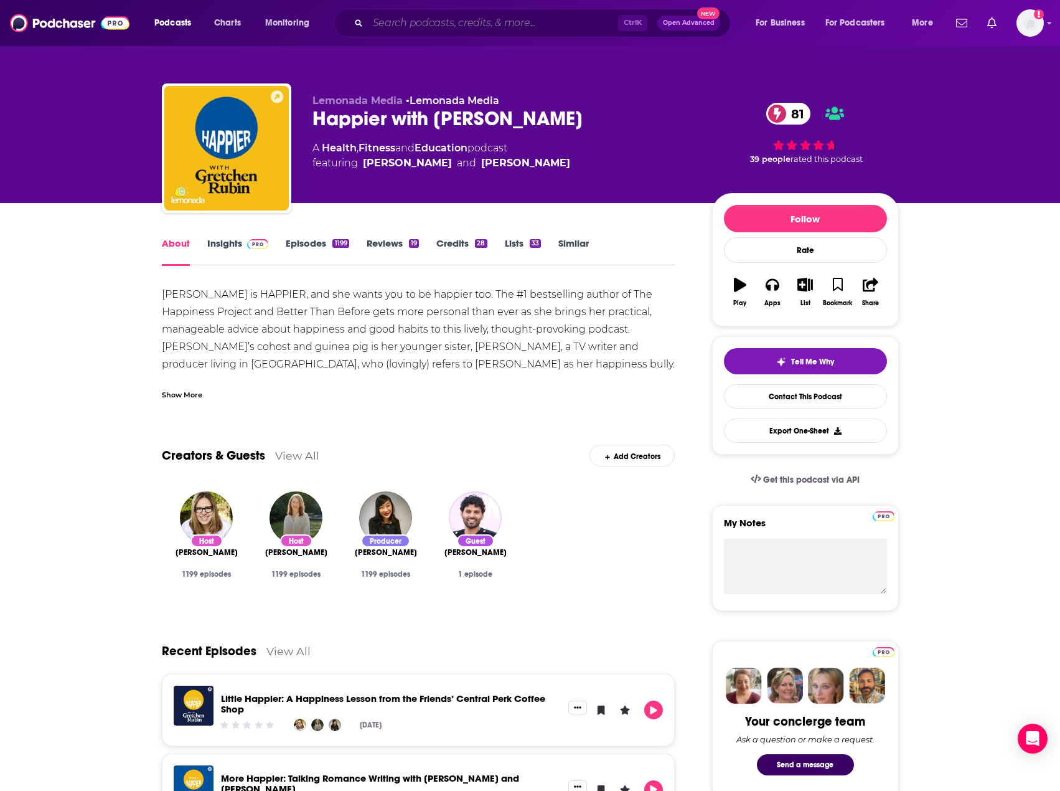
click at [414, 29] on input "Search podcasts, credits, & more..." at bounding box center [493, 23] width 250 height 20
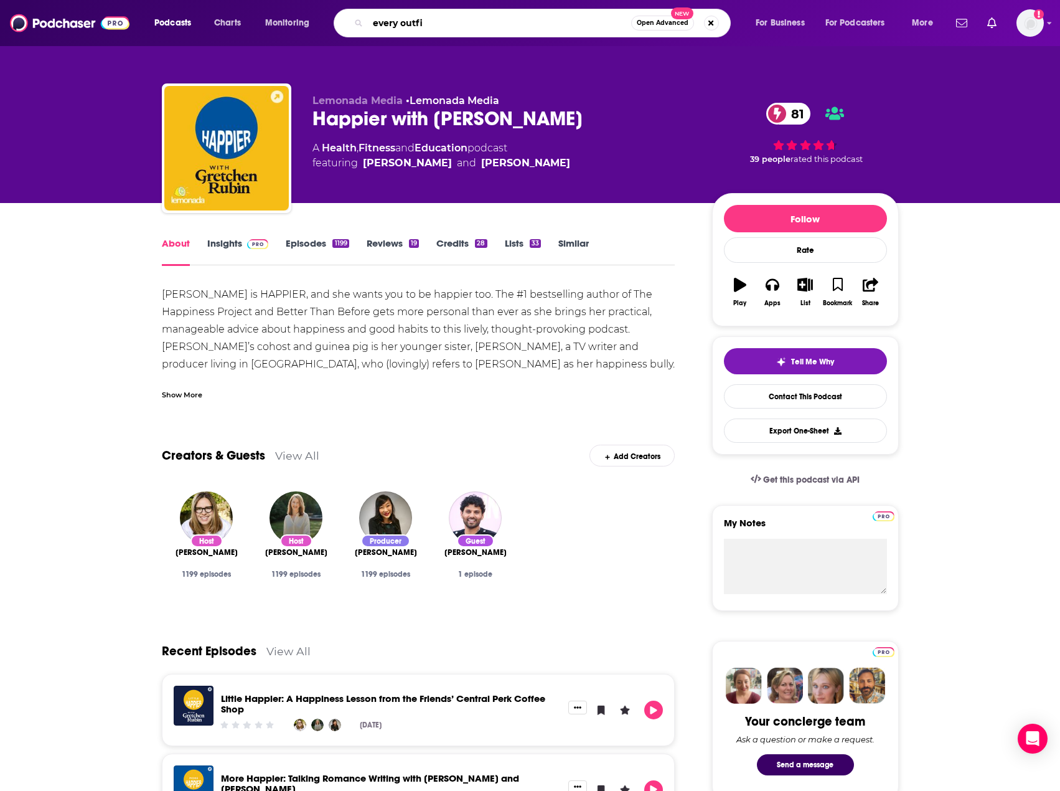
type input "every outfit"
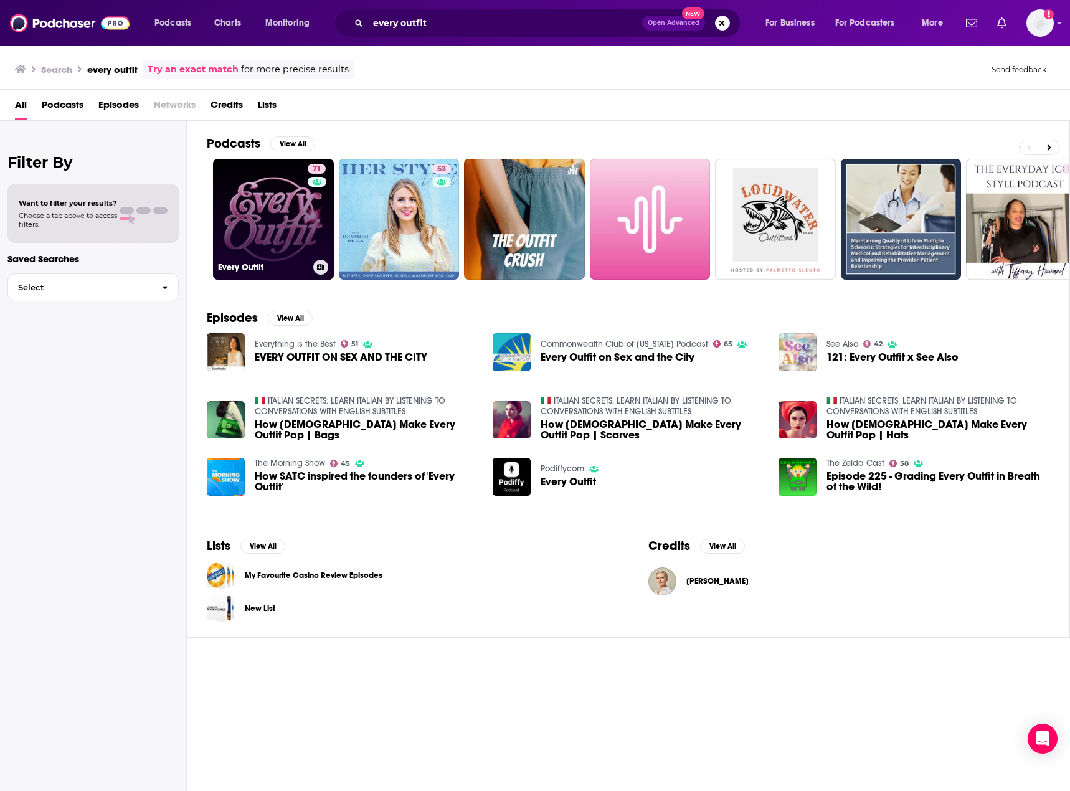
click at [293, 209] on link "71 Every Outfit" at bounding box center [273, 219] width 121 height 121
